Goal: Navigation & Orientation: Find specific page/section

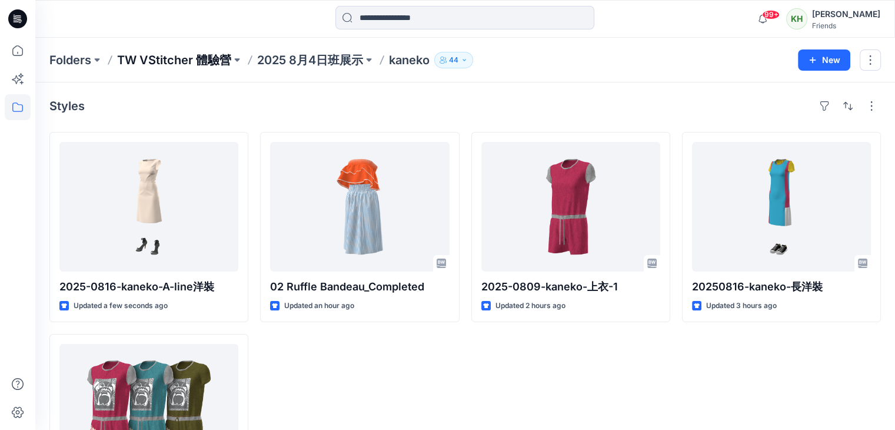
click at [201, 60] on p "TW VStitcher 體驗營" at bounding box center [174, 60] width 114 height 16
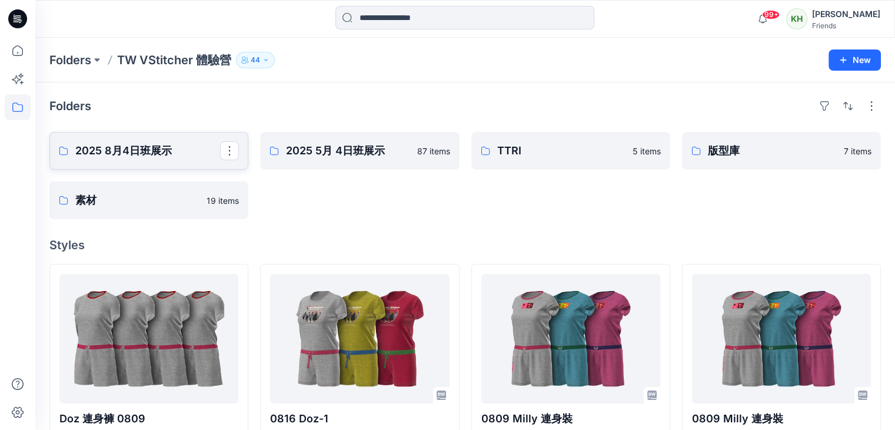
click at [153, 158] on p "2025 8月4日班展示" at bounding box center [147, 150] width 145 height 16
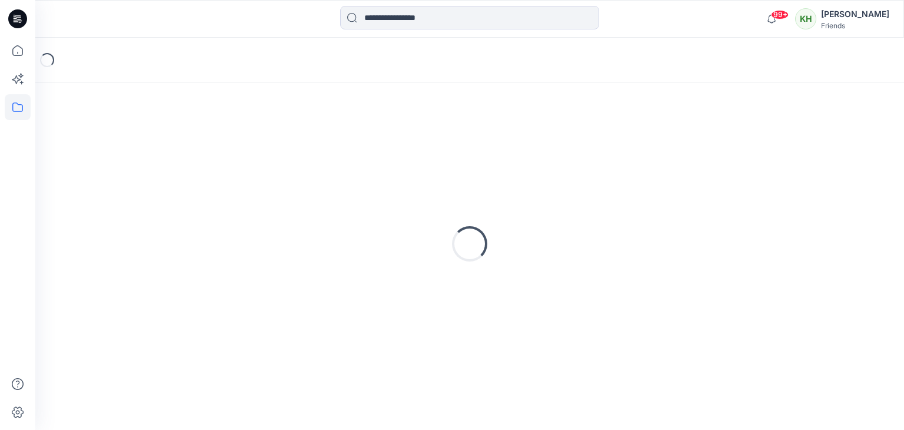
click at [153, 158] on div "Loading..." at bounding box center [469, 244] width 841 height 294
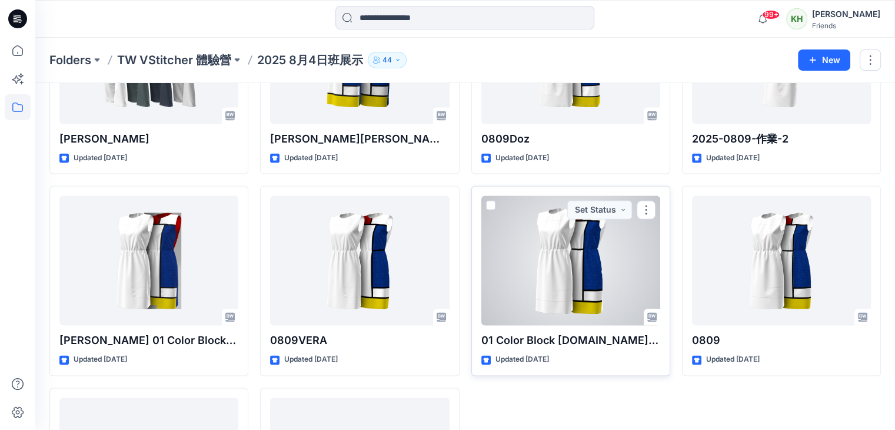
scroll to position [1850, 0]
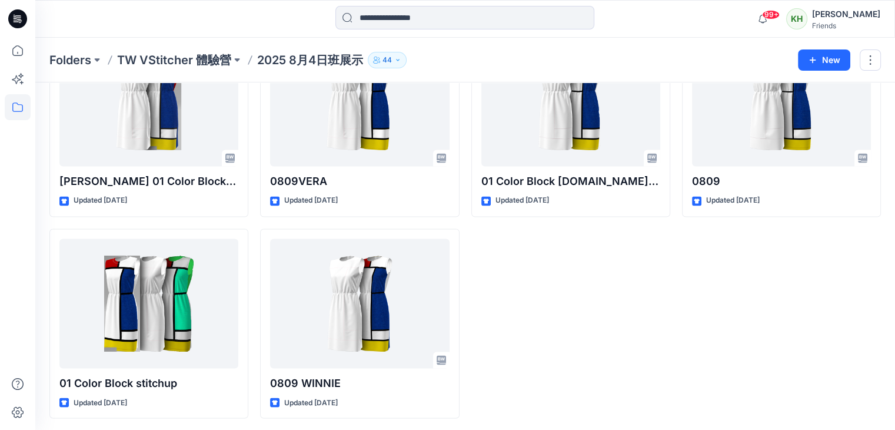
drag, startPoint x: 605, startPoint y: 315, endPoint x: 579, endPoint y: 285, distance: 39.2
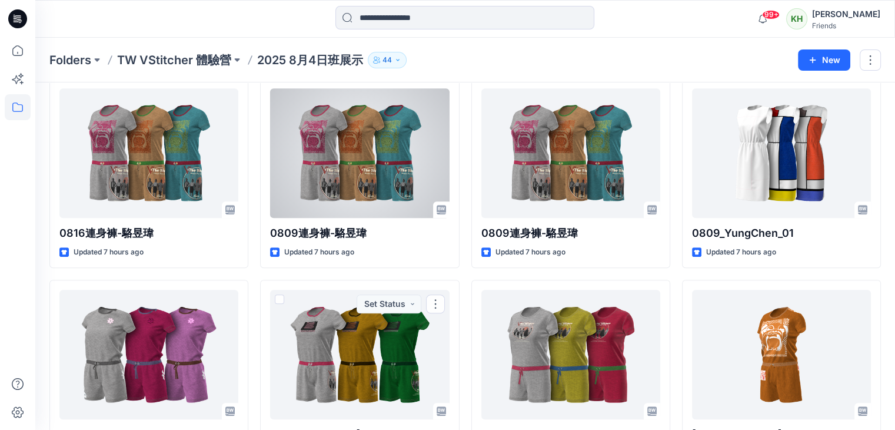
scroll to position [732, 0]
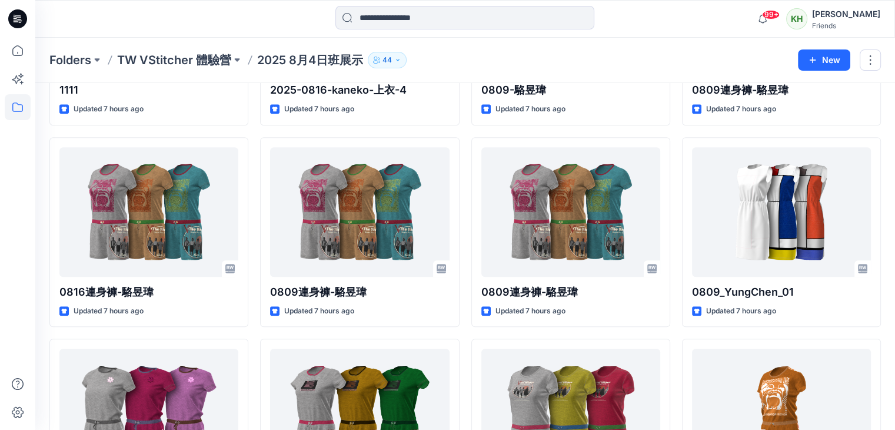
click at [284, 54] on p "2025 8月4日班展示" at bounding box center [310, 60] width 106 height 16
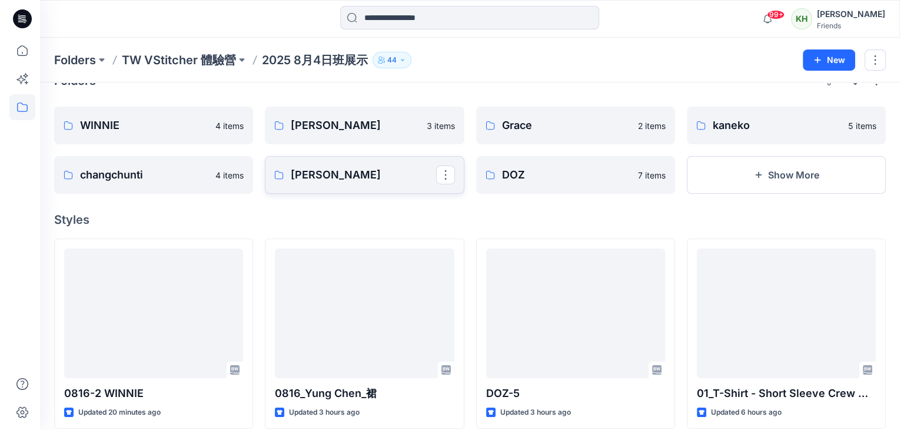
scroll to position [0, 0]
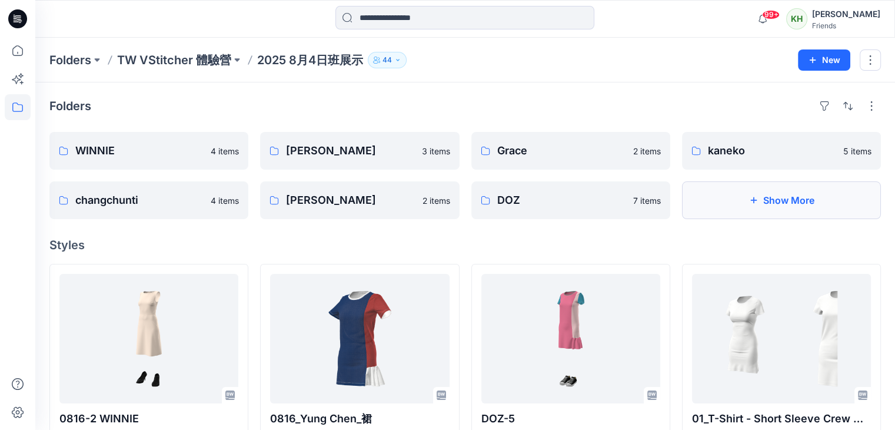
click at [790, 201] on button "Show More" at bounding box center [781, 200] width 199 height 38
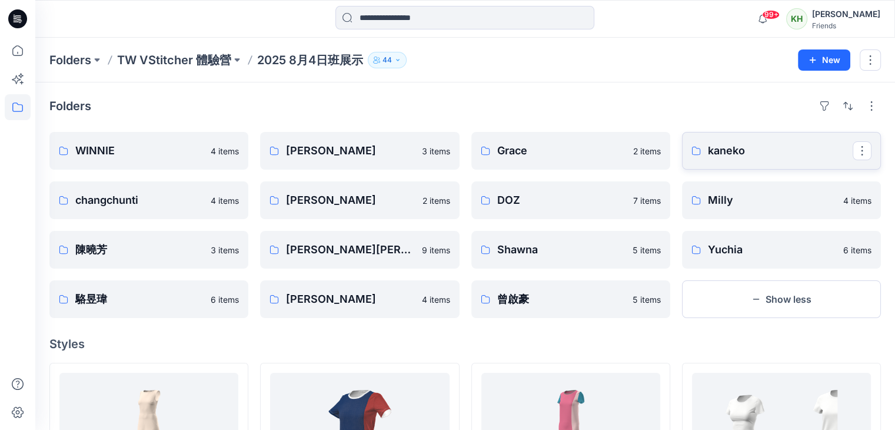
click at [713, 160] on link "kaneko" at bounding box center [781, 151] width 199 height 38
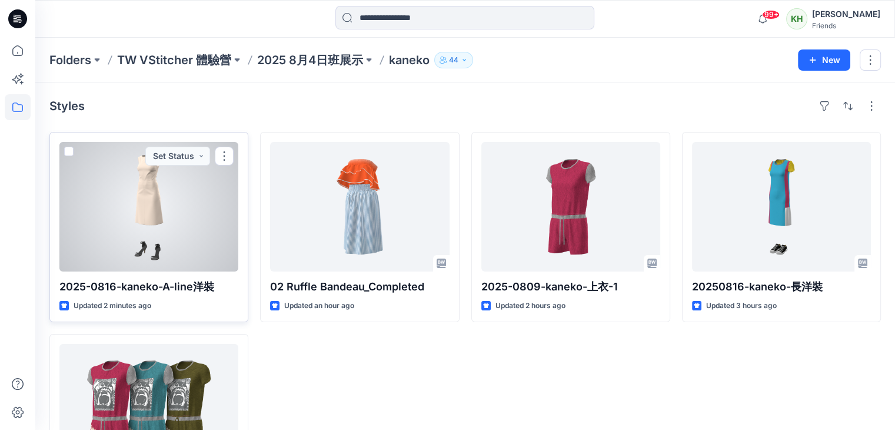
click at [151, 238] on div at bounding box center [148, 206] width 179 height 129
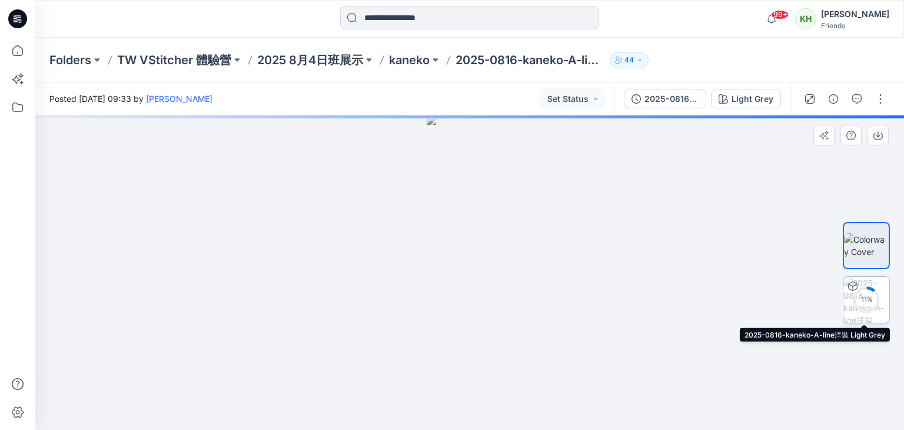
click at [864, 293] on circle at bounding box center [867, 300] width 24 height 24
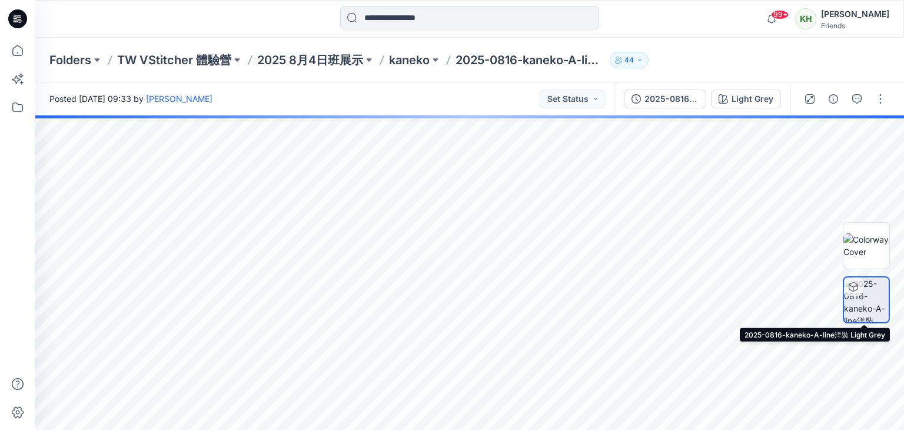
click at [859, 301] on img at bounding box center [866, 299] width 45 height 45
click at [861, 300] on img at bounding box center [866, 299] width 45 height 45
click at [863, 300] on img at bounding box center [866, 299] width 45 height 45
click at [871, 238] on img at bounding box center [866, 245] width 46 height 25
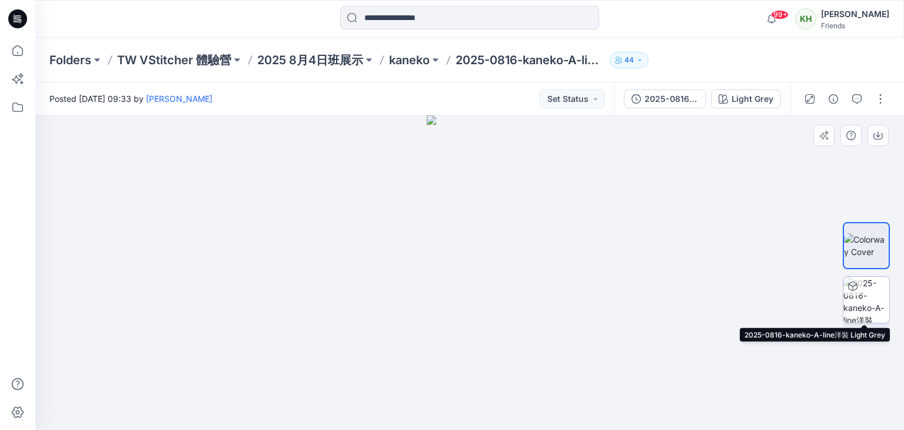
click at [873, 301] on img at bounding box center [866, 300] width 46 height 46
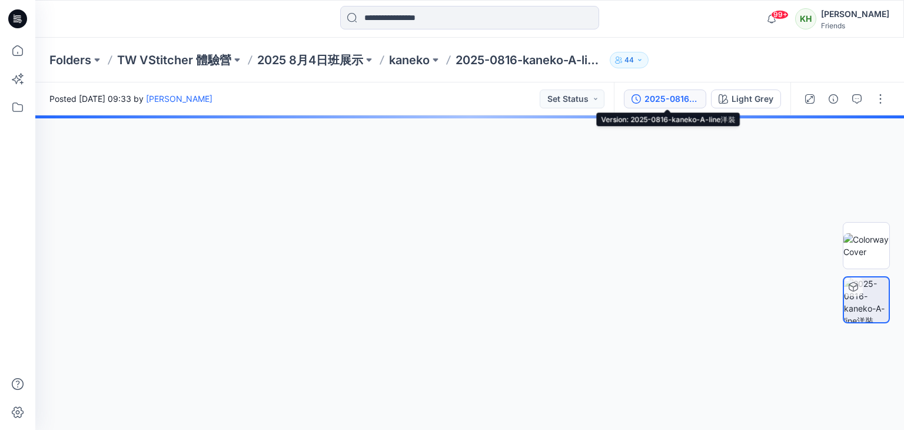
click at [671, 99] on div "2025-0816-kaneko-A-line洋裝" at bounding box center [672, 98] width 54 height 13
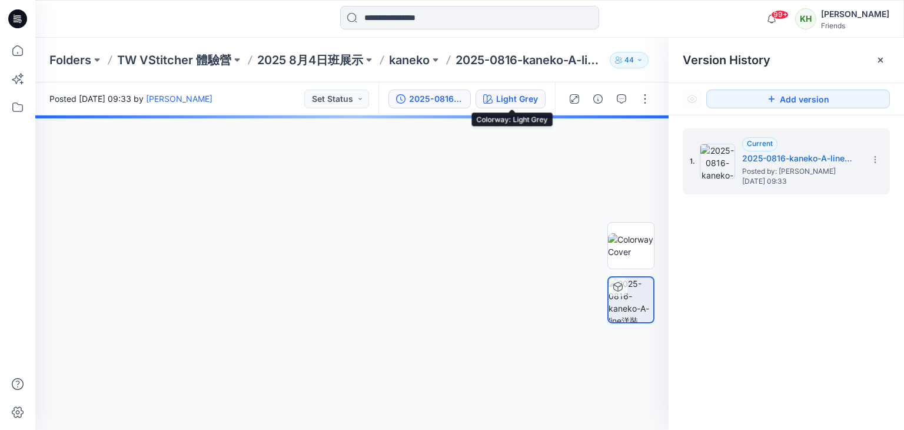
click at [511, 97] on div "Light Grey" at bounding box center [517, 98] width 42 height 13
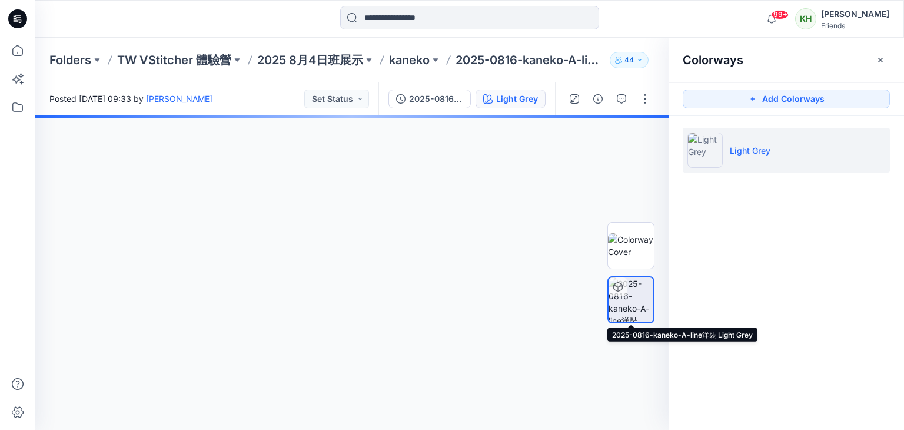
click at [617, 288] on icon at bounding box center [617, 289] width 1 height 5
click at [356, 295] on div at bounding box center [351, 272] width 633 height 314
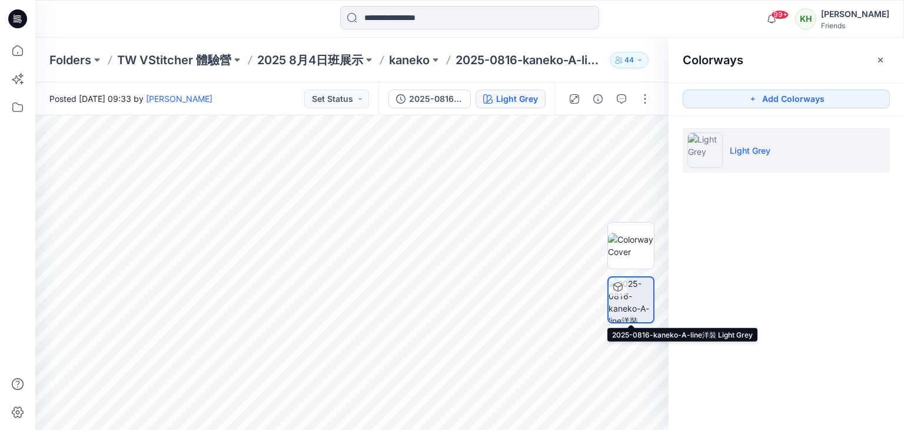
click at [626, 303] on img at bounding box center [631, 299] width 45 height 45
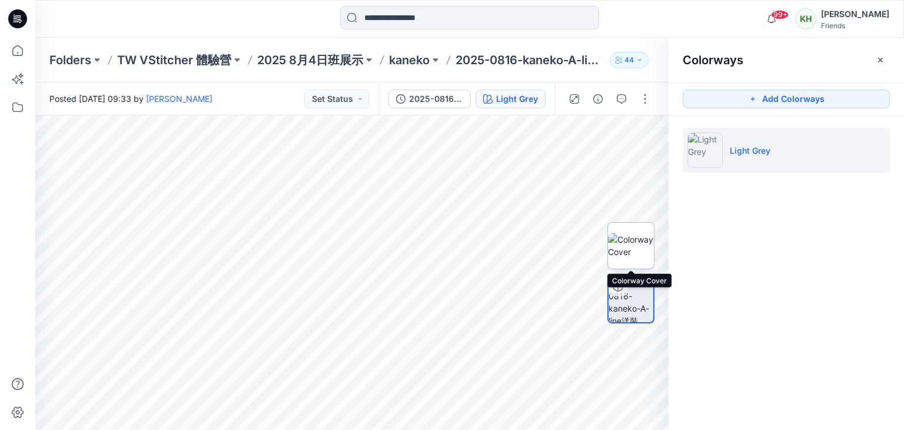
click at [627, 245] on img at bounding box center [631, 245] width 46 height 25
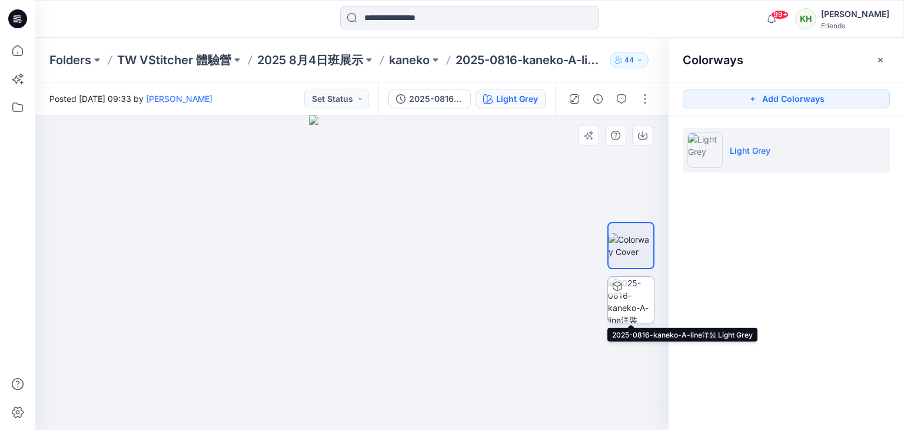
click at [627, 307] on img at bounding box center [631, 300] width 46 height 46
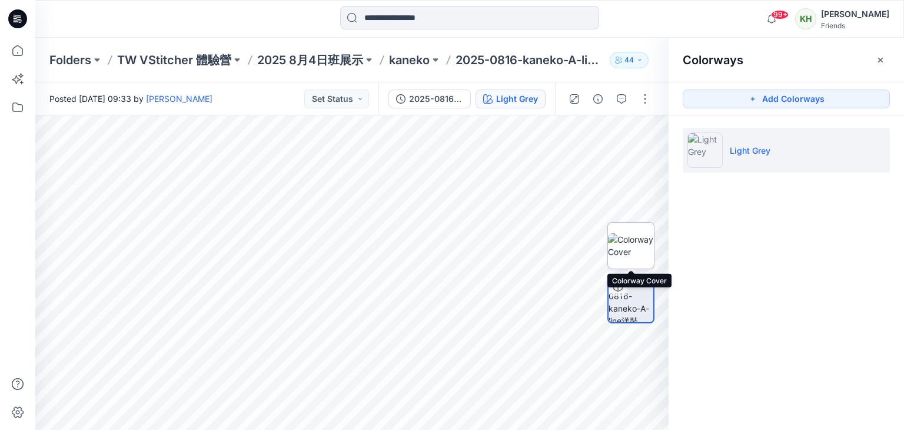
click at [630, 253] on img at bounding box center [631, 245] width 46 height 25
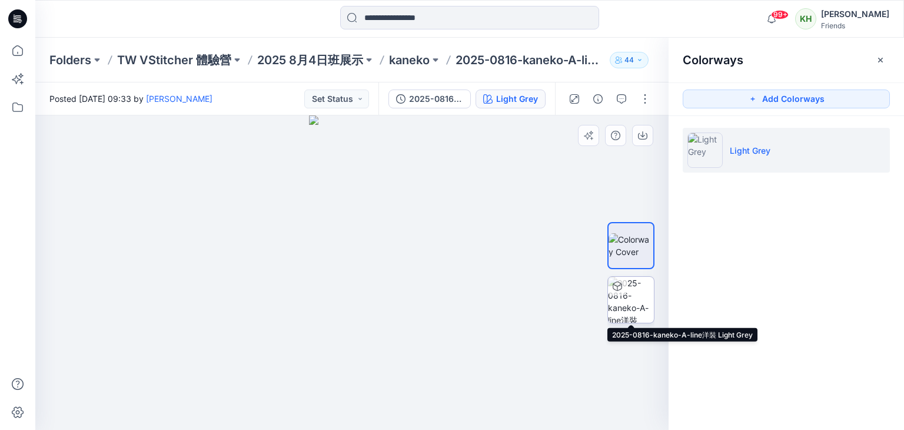
click at [633, 304] on img at bounding box center [631, 300] width 46 height 46
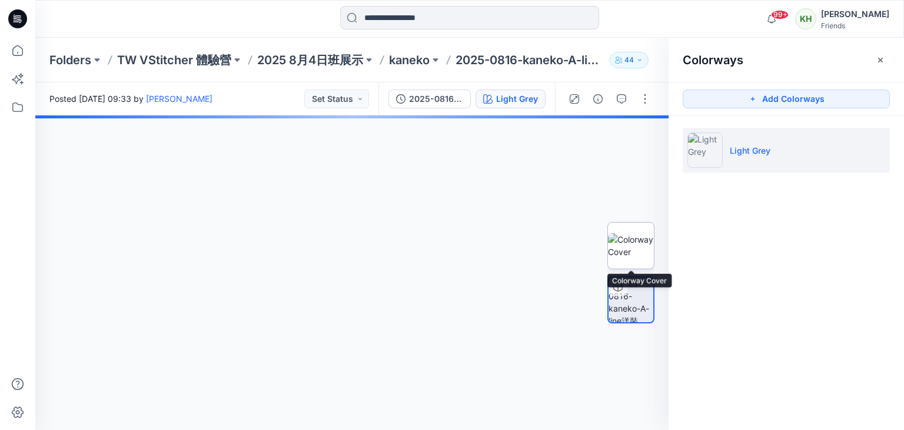
click at [626, 245] on img at bounding box center [631, 245] width 46 height 25
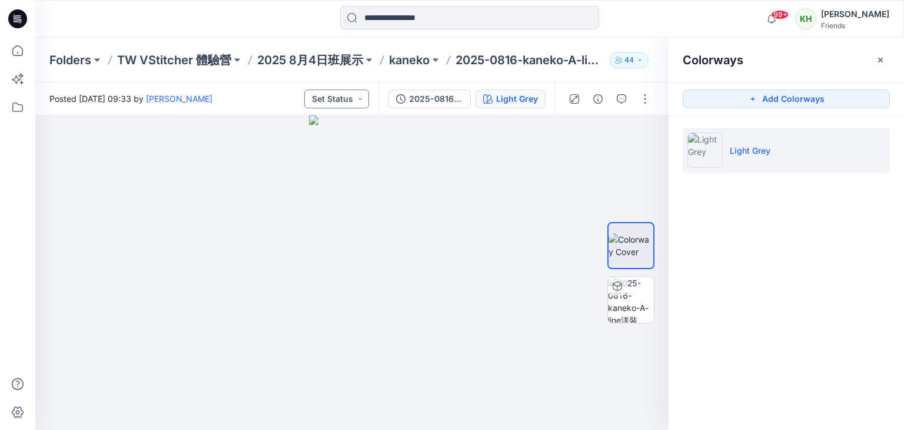
click at [342, 98] on button "Set Status" at bounding box center [336, 98] width 65 height 19
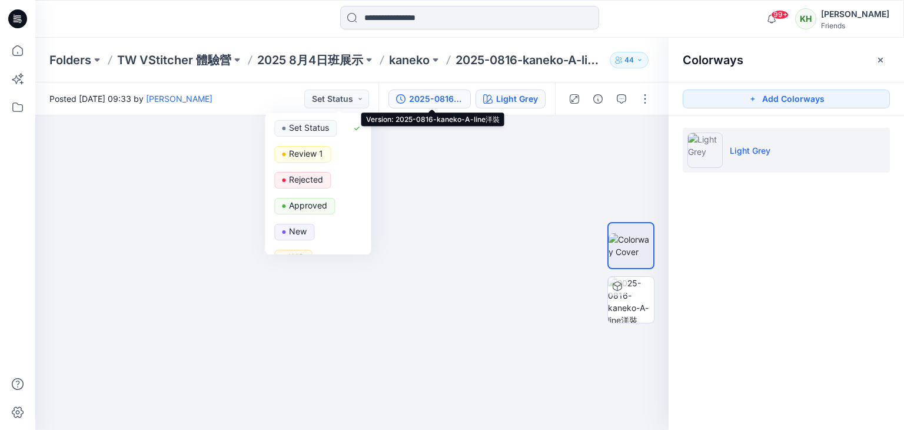
click at [417, 102] on div "2025-0816-kaneko-A-line洋裝" at bounding box center [436, 98] width 54 height 13
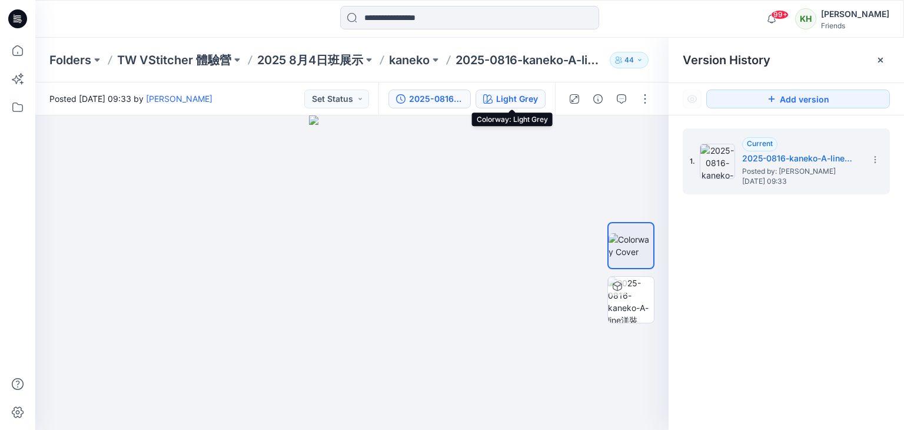
click at [510, 99] on div "Light Grey" at bounding box center [517, 98] width 42 height 13
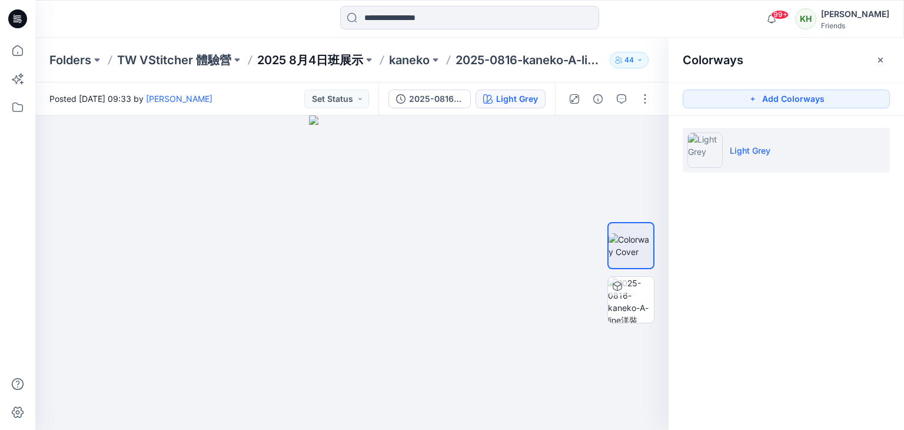
click at [308, 55] on p "2025 8月4日班展示" at bounding box center [310, 60] width 106 height 16
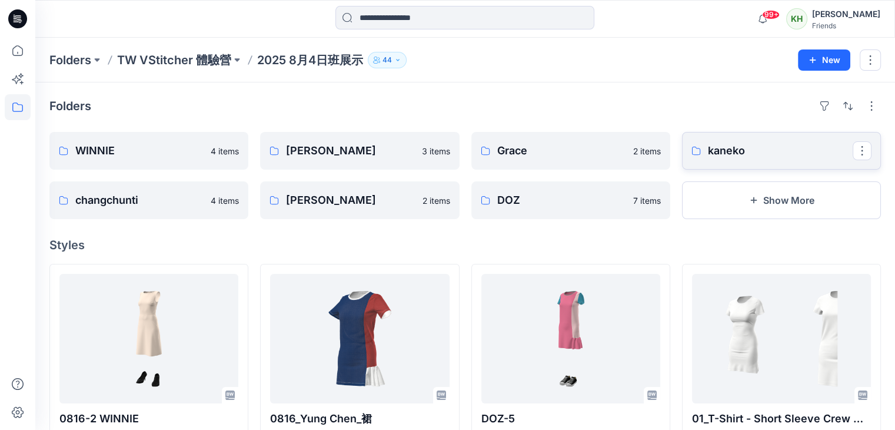
click at [743, 165] on link "kaneko" at bounding box center [781, 151] width 199 height 38
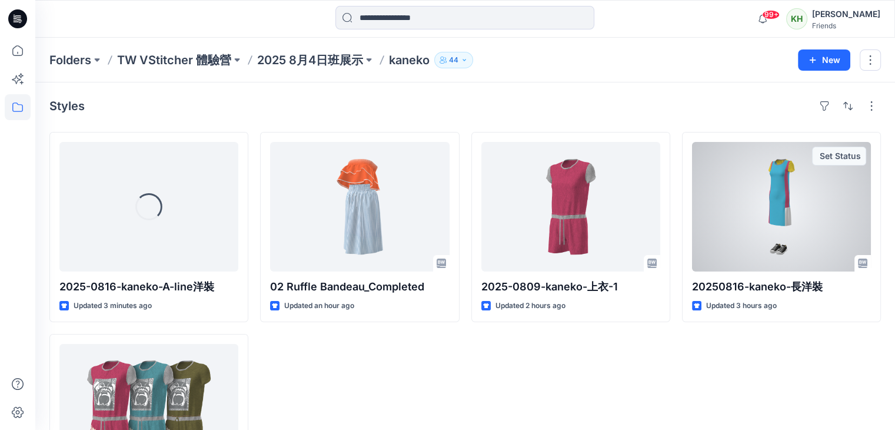
click at [743, 165] on div at bounding box center [781, 206] width 179 height 129
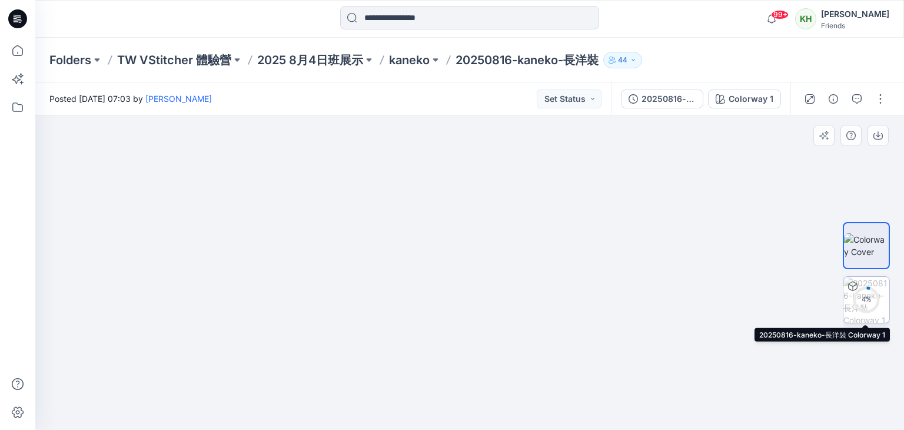
click at [874, 301] on div "4 %" at bounding box center [866, 299] width 28 height 10
